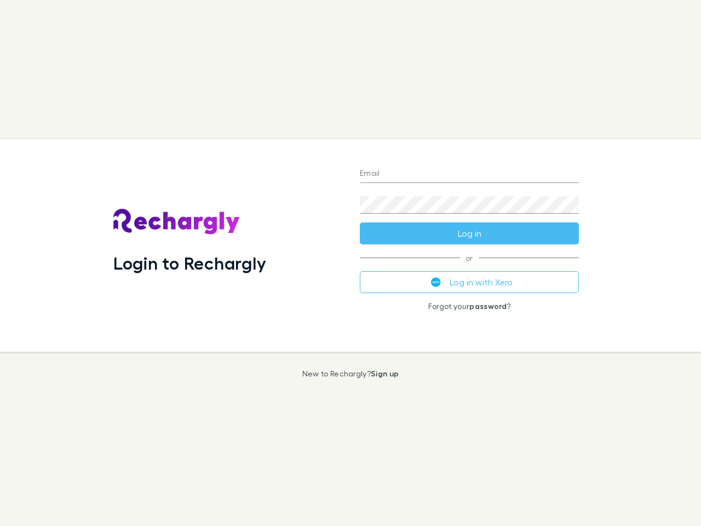
click at [351, 263] on div "Login to Rechargly" at bounding box center [228, 245] width 247 height 213
click at [469, 174] on input "Email" at bounding box center [469, 174] width 219 height 18
click at [469, 233] on button "Log in" at bounding box center [469, 233] width 219 height 22
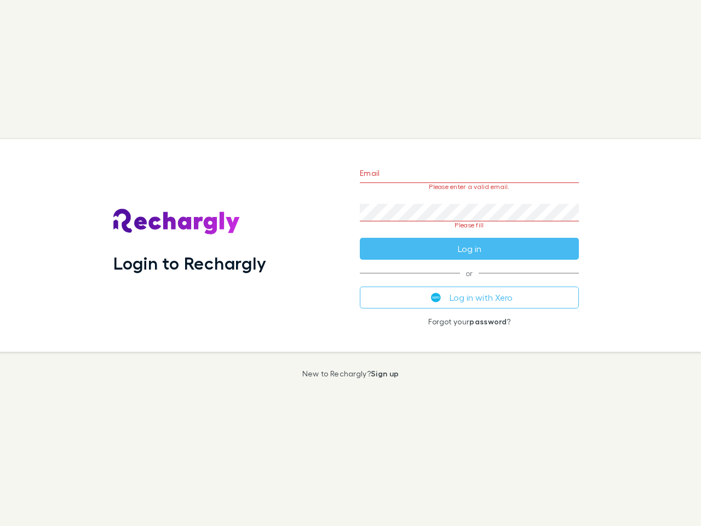
click at [469, 282] on div "Email Please enter a valid email. Password Please fill Log in or Log in with Xe…" at bounding box center [469, 245] width 237 height 213
